Goal: Navigation & Orientation: Find specific page/section

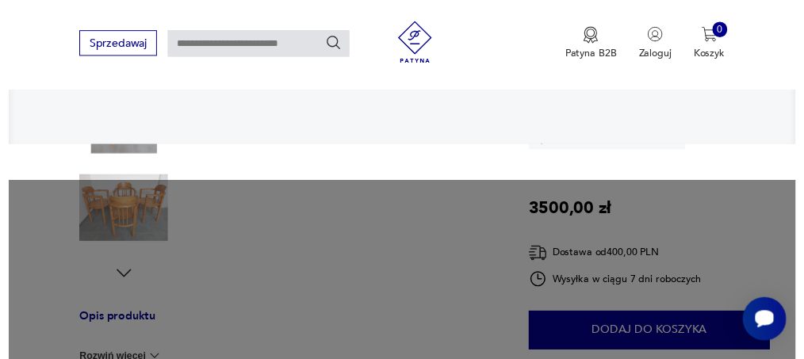
scroll to position [430, 0]
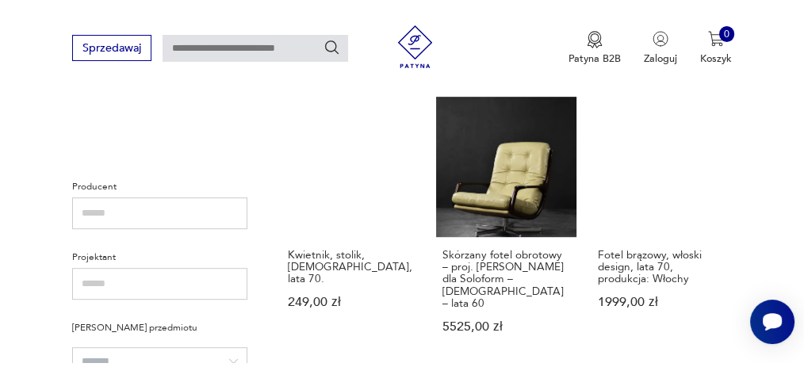
scroll to position [867, 0]
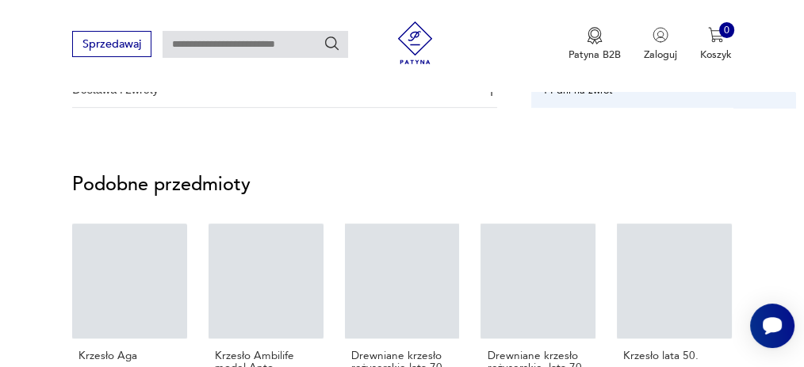
scroll to position [423, 0]
